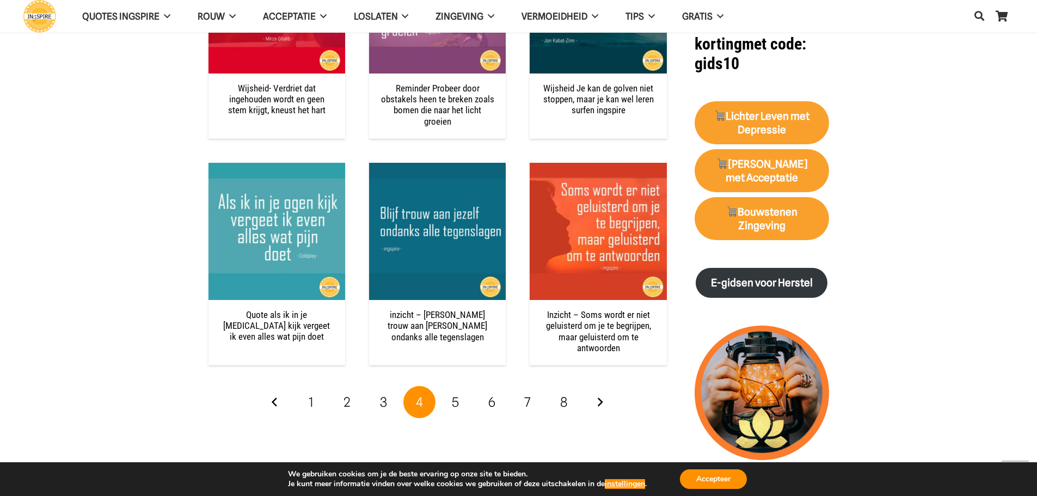
scroll to position [1361, 0]
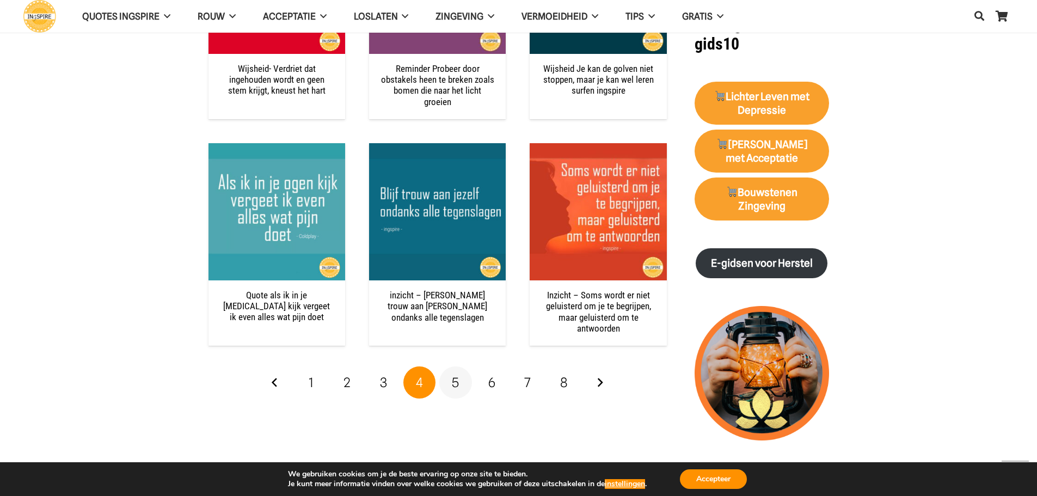
click at [450, 382] on link "5" at bounding box center [455, 382] width 33 height 33
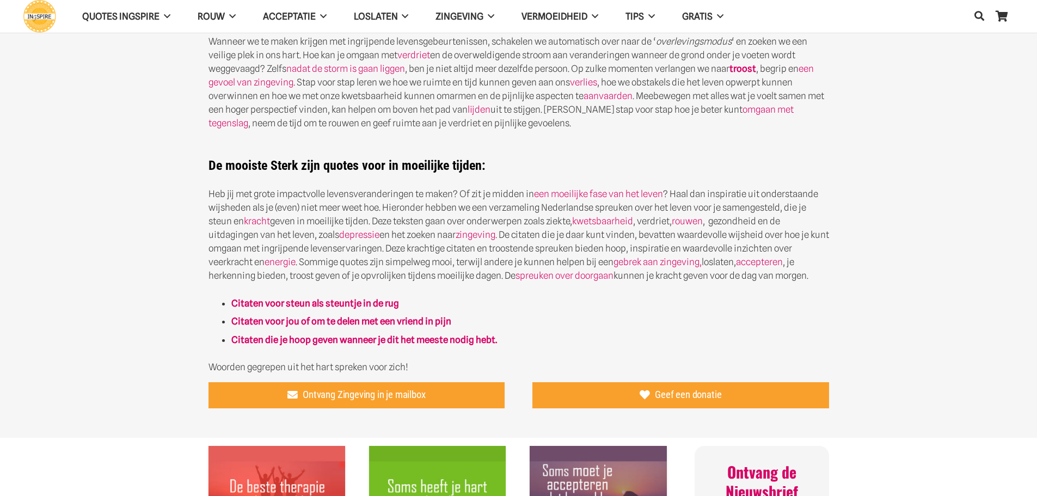
scroll to position [381, 0]
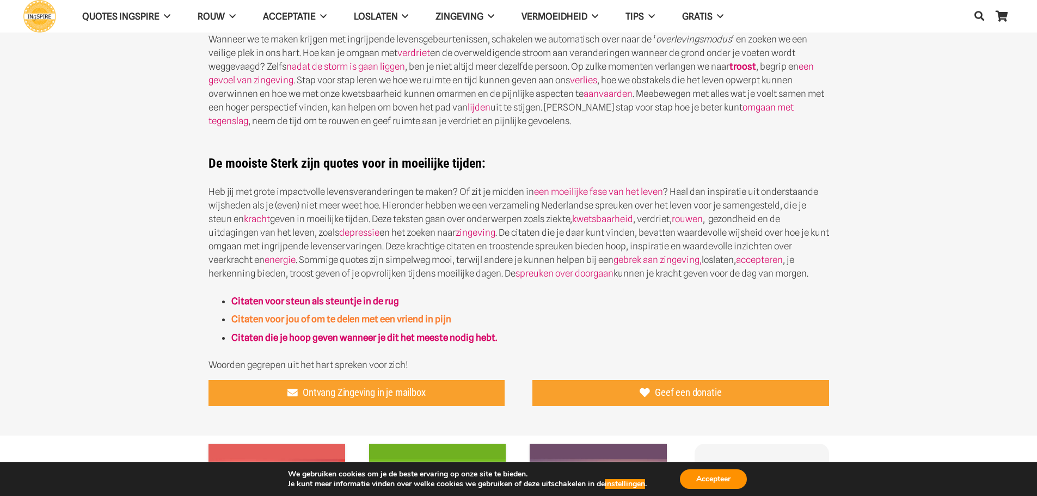
click at [341, 317] on strong "Citaten voor jou of om te delen met een vriend in pijn" at bounding box center [341, 319] width 220 height 11
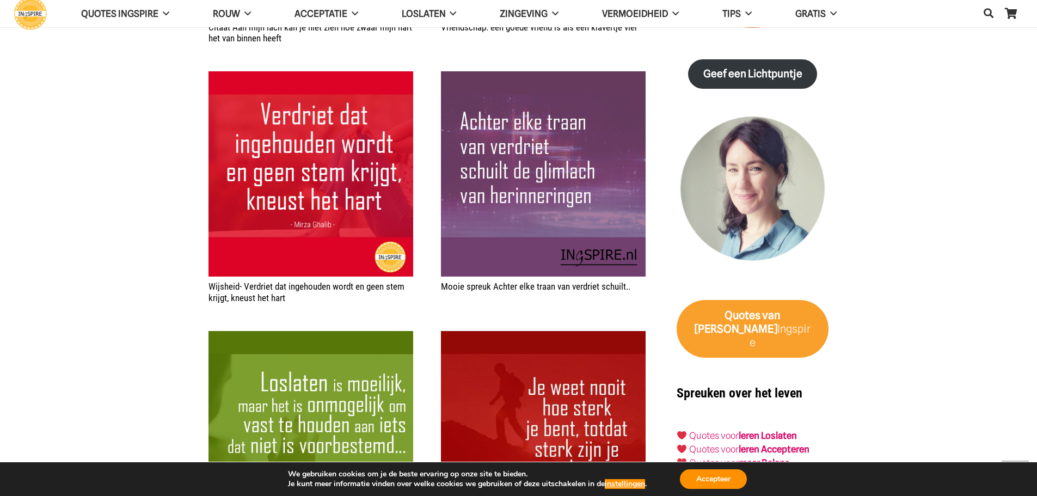
scroll to position [1524, 0]
